Goal: Complete application form

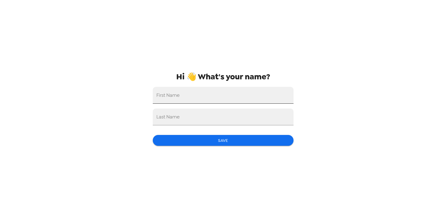
click at [190, 101] on input "First Name" at bounding box center [223, 95] width 141 height 17
type input "Emma"
click at [194, 113] on input "Last Name" at bounding box center [223, 116] width 141 height 17
type input "Goldman"
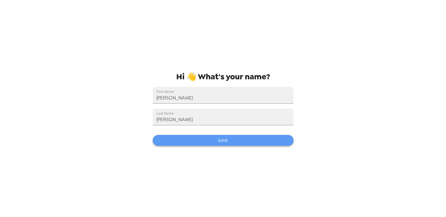
click at [205, 140] on button "Save" at bounding box center [223, 140] width 141 height 11
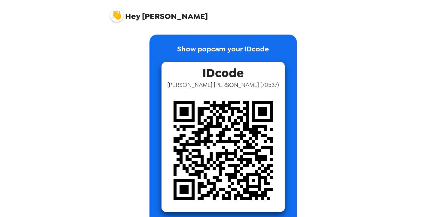
scroll to position [13, 0]
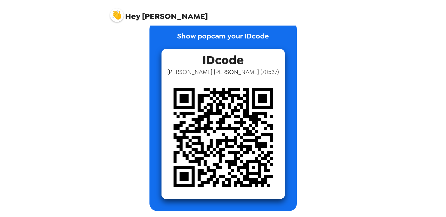
click at [194, 119] on img at bounding box center [222, 137] width 123 height 123
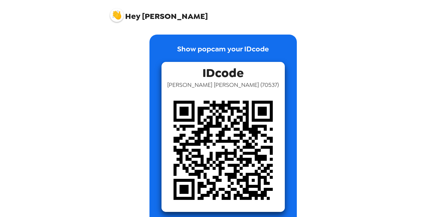
scroll to position [13, 0]
